Goal: Task Accomplishment & Management: Use online tool/utility

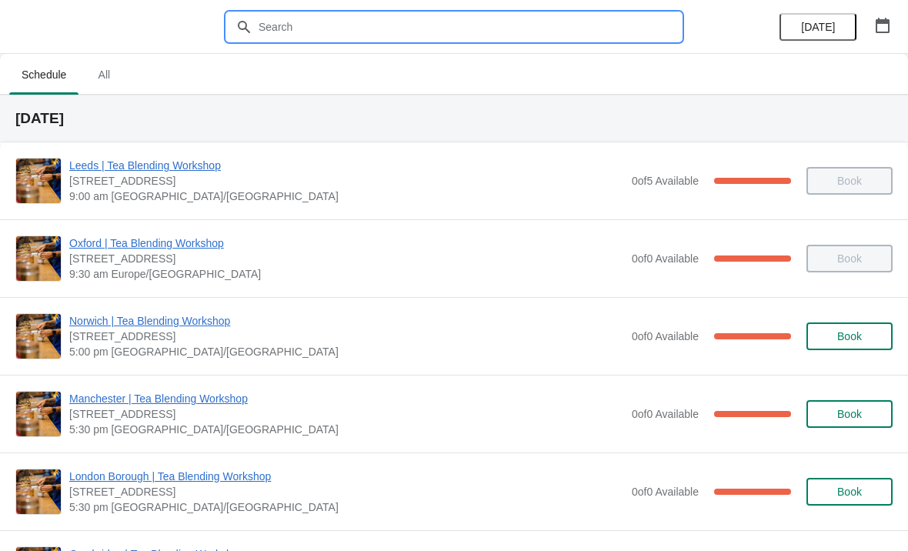
click at [549, 29] on input "text" at bounding box center [469, 27] width 423 height 28
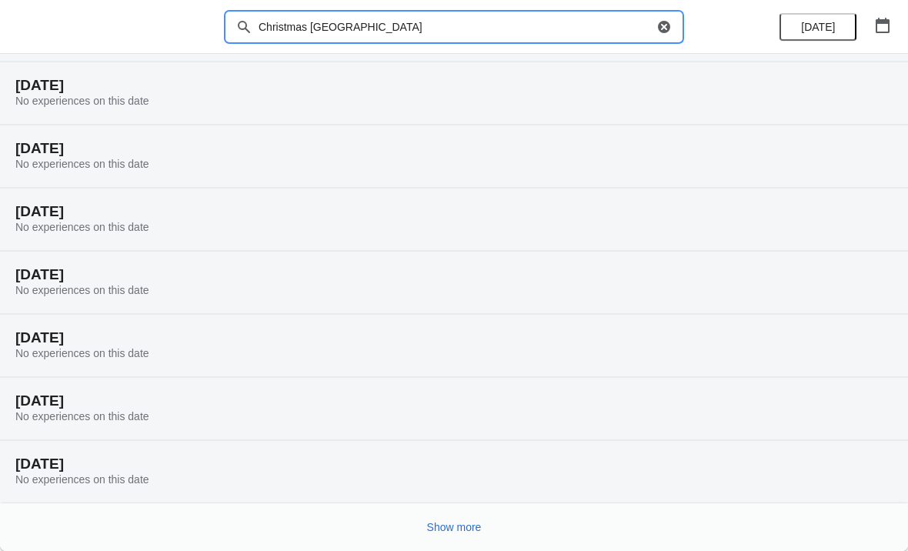
scroll to position [96, 0]
type input "Christmas [GEOGRAPHIC_DATA]"
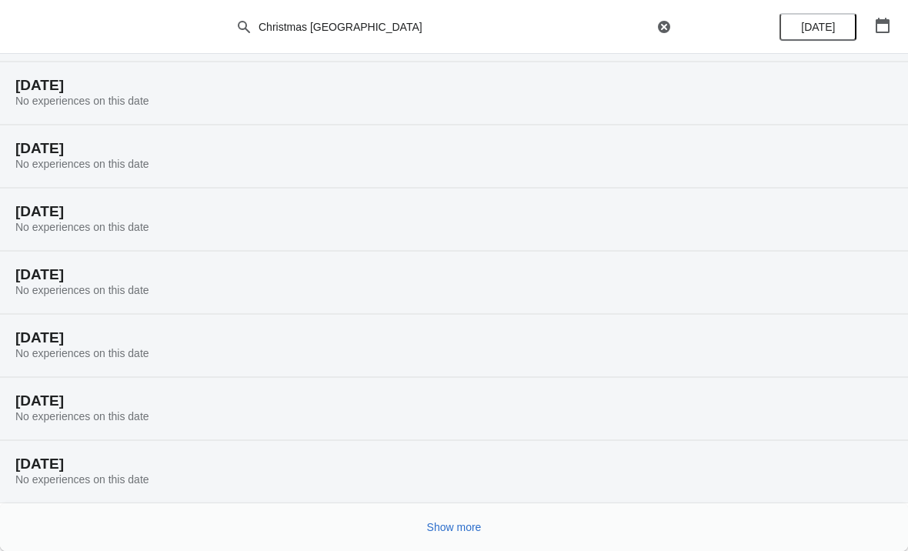
click at [465, 530] on span "Show more" at bounding box center [454, 527] width 55 height 12
click at [885, 29] on icon "button" at bounding box center [882, 25] width 15 height 15
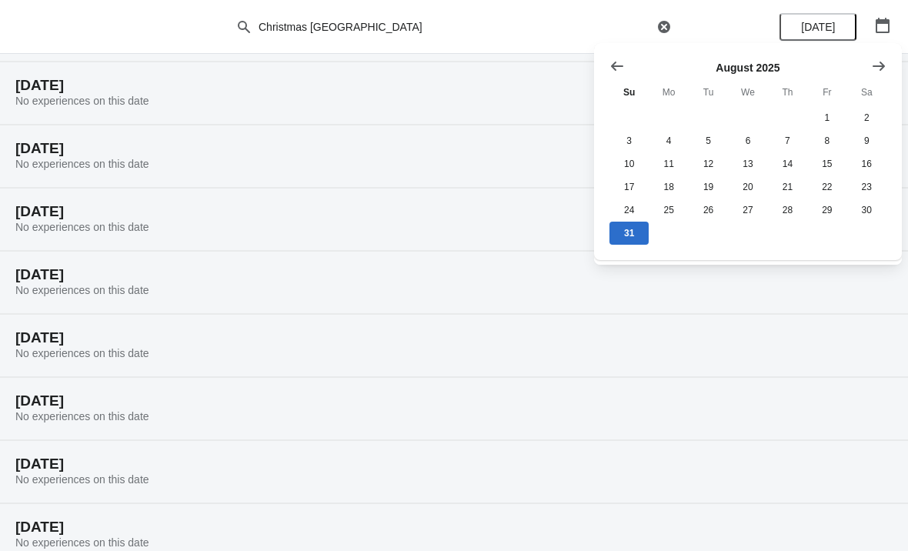
click at [877, 71] on icon "Show next month, September 2025" at bounding box center [878, 65] width 15 height 15
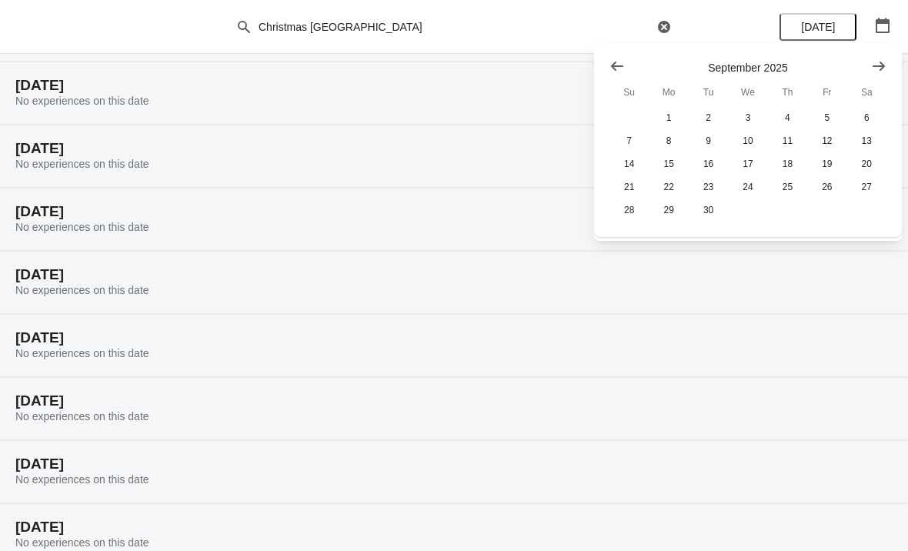
click at [879, 70] on icon "Show next month, October 2025" at bounding box center [878, 65] width 15 height 15
click at [876, 71] on icon "Show next month, November 2025" at bounding box center [878, 65] width 15 height 15
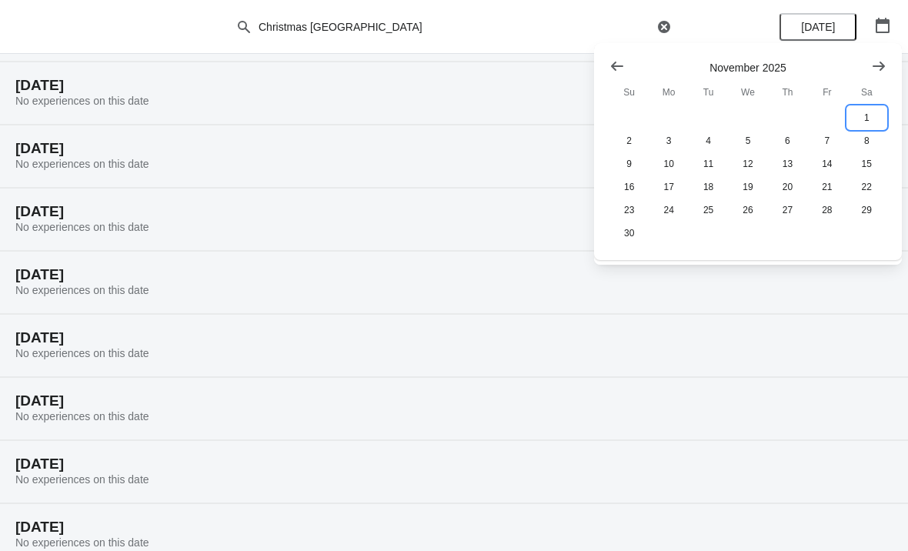
click at [871, 117] on button "1" at bounding box center [866, 117] width 39 height 23
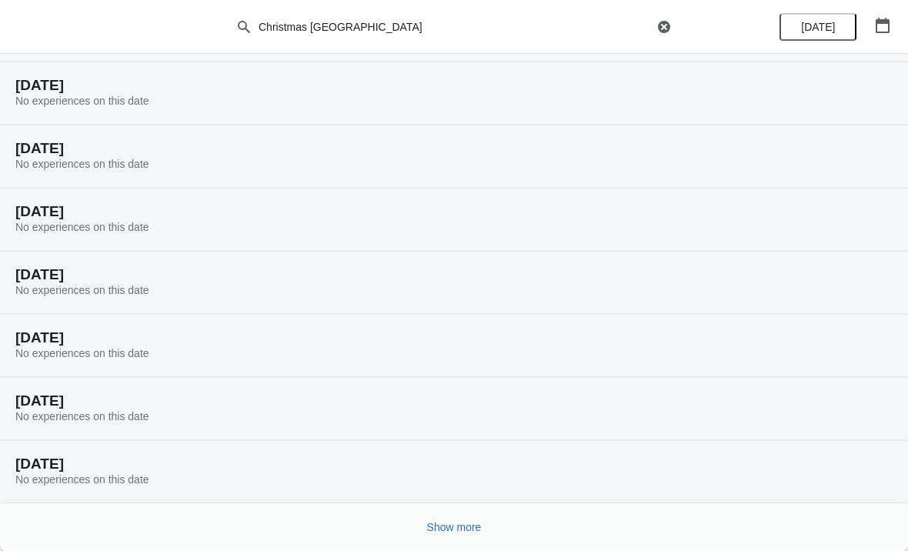
click at [469, 529] on span "Show more" at bounding box center [454, 527] width 55 height 12
click at [479, 533] on span "Show more" at bounding box center [454, 527] width 55 height 12
click at [463, 531] on span "Show more" at bounding box center [454, 527] width 55 height 12
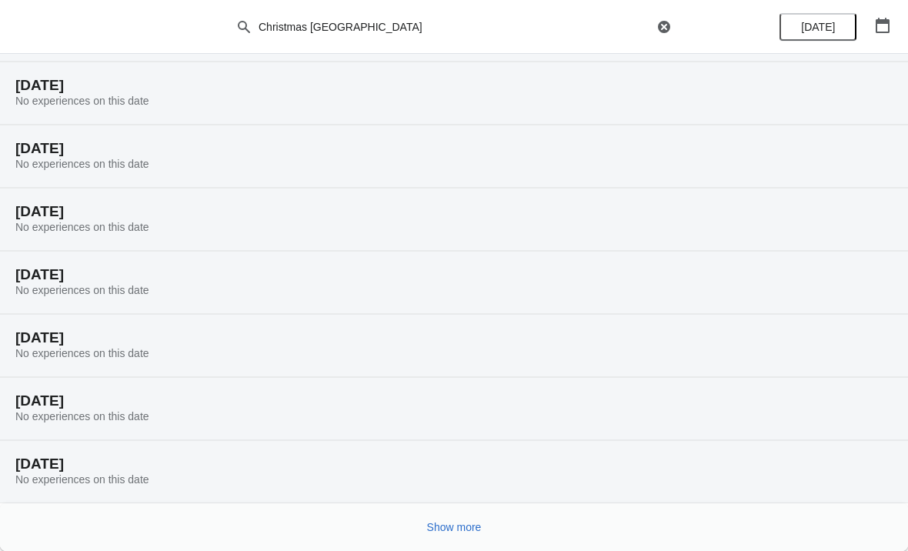
scroll to position [1610, 0]
click at [454, 522] on span "Show more" at bounding box center [454, 527] width 55 height 12
click at [458, 529] on span "Show more" at bounding box center [454, 527] width 55 height 12
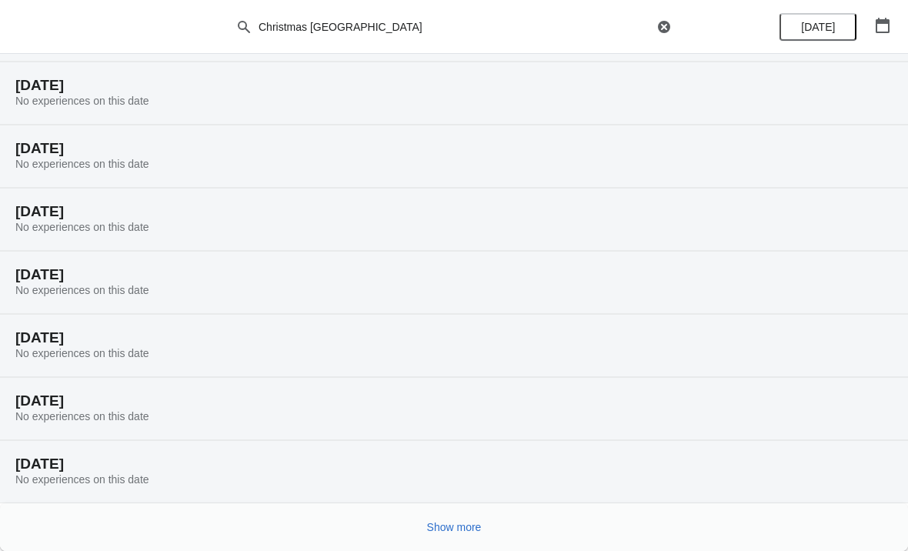
click at [667, 27] on icon "button" at bounding box center [664, 27] width 12 height 12
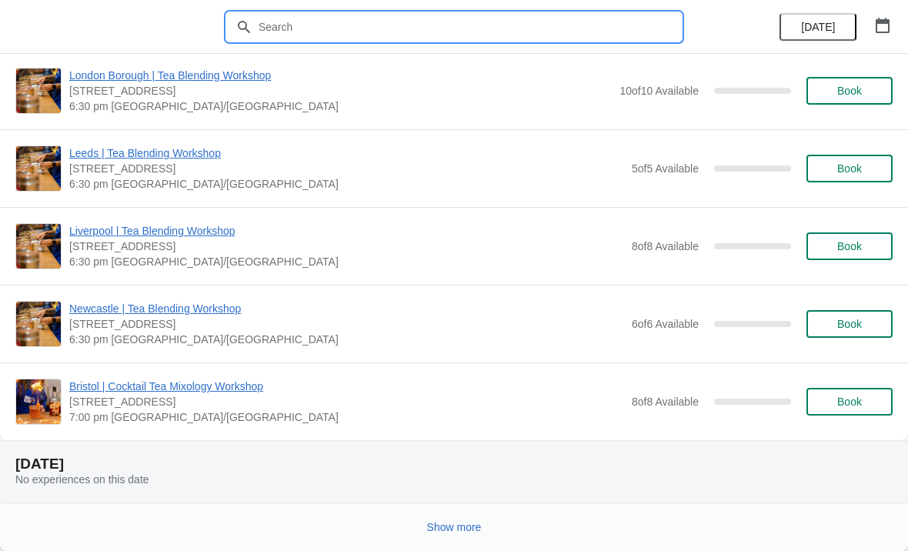
scroll to position [1524, 0]
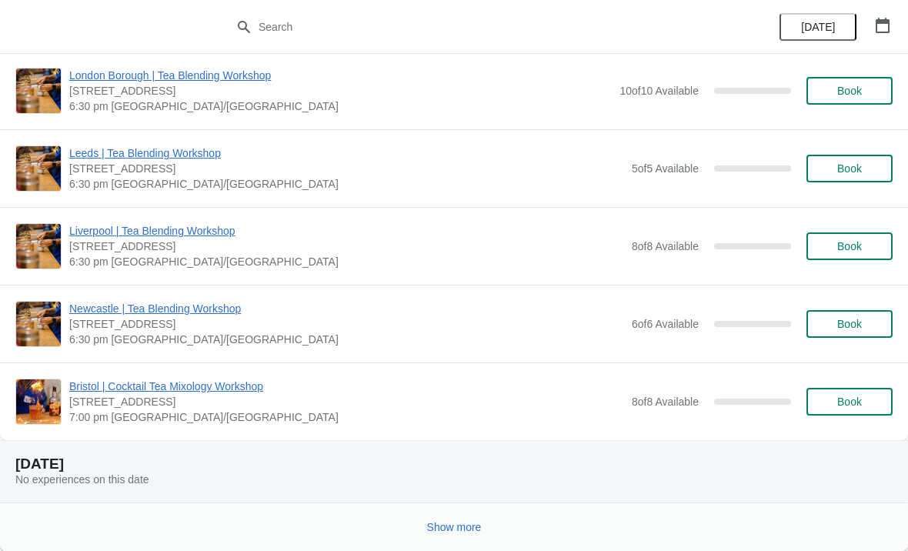
click at [452, 527] on span "Show more" at bounding box center [454, 527] width 55 height 12
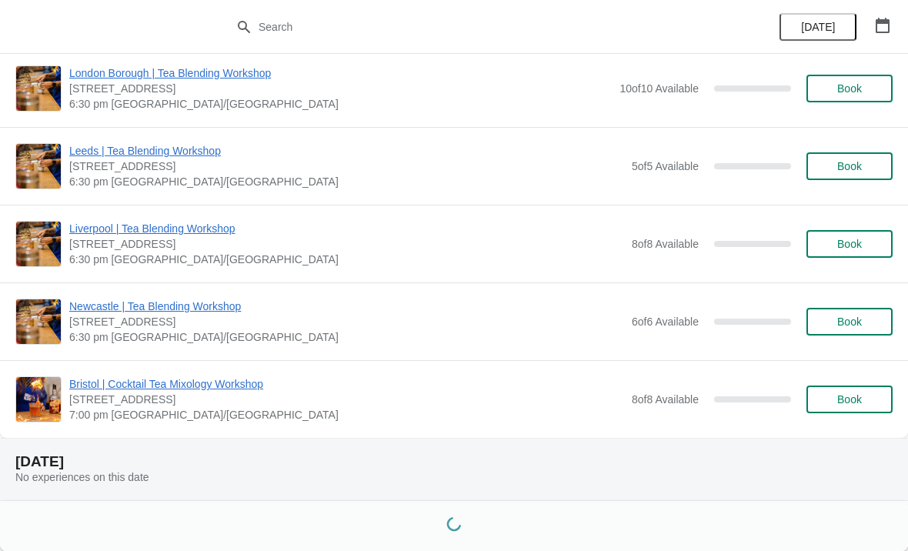
scroll to position [1526, 0]
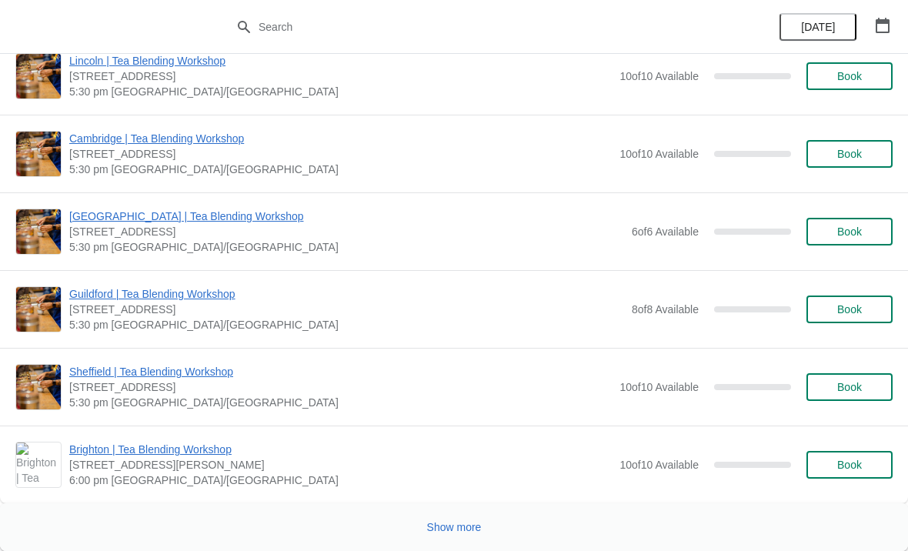
click at [482, 532] on button "Show more" at bounding box center [454, 527] width 67 height 28
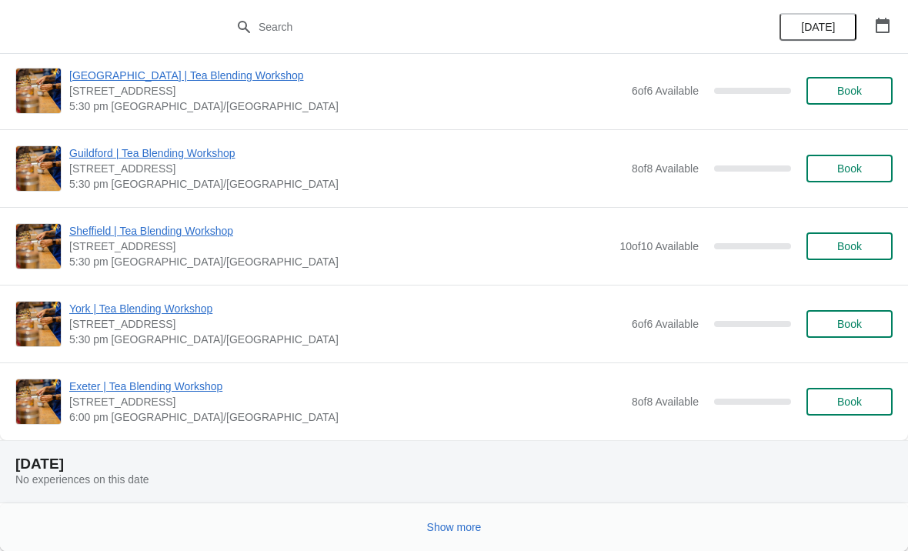
scroll to position [7876, 0]
click at [462, 540] on button "Show more" at bounding box center [454, 527] width 67 height 28
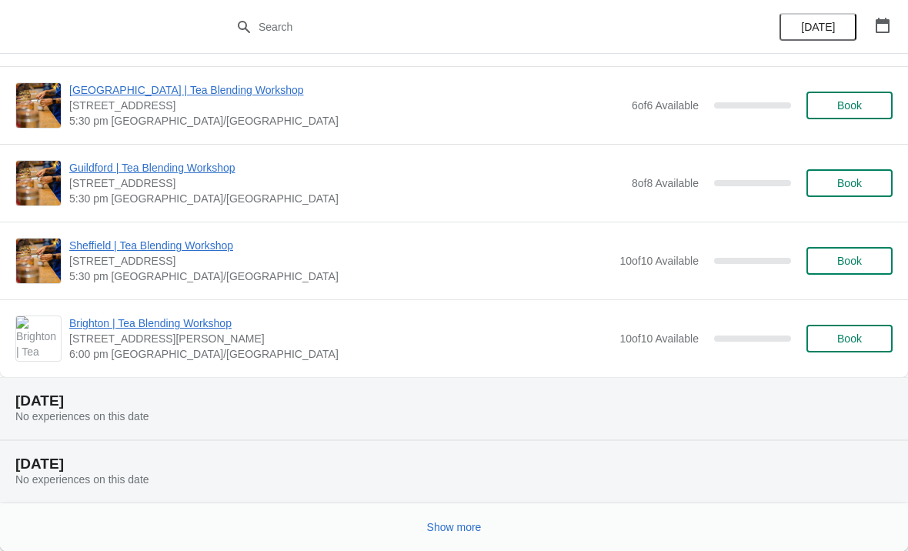
scroll to position [9637, 0]
click at [487, 521] on button "Show more" at bounding box center [454, 527] width 67 height 28
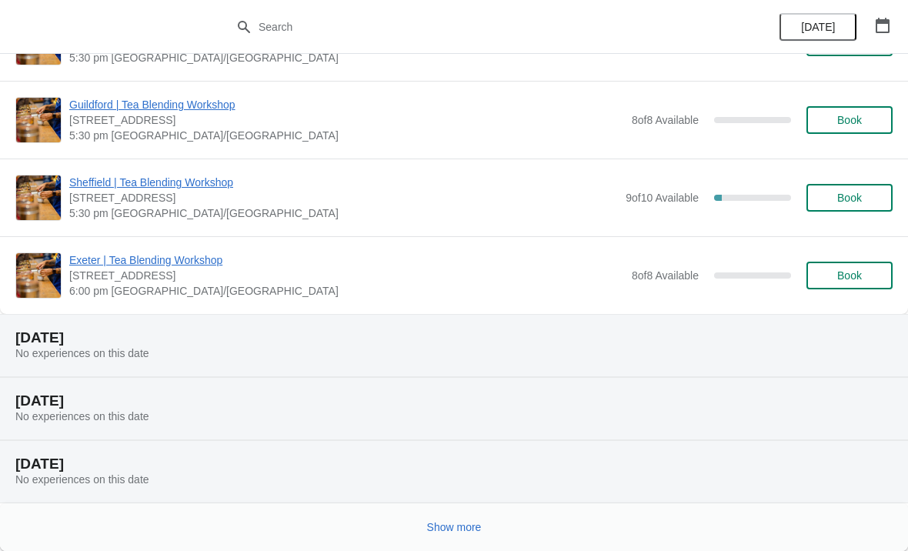
scroll to position [11663, 0]
click at [486, 527] on button "Show more" at bounding box center [454, 527] width 67 height 28
